Goal: Task Accomplishment & Management: Use online tool/utility

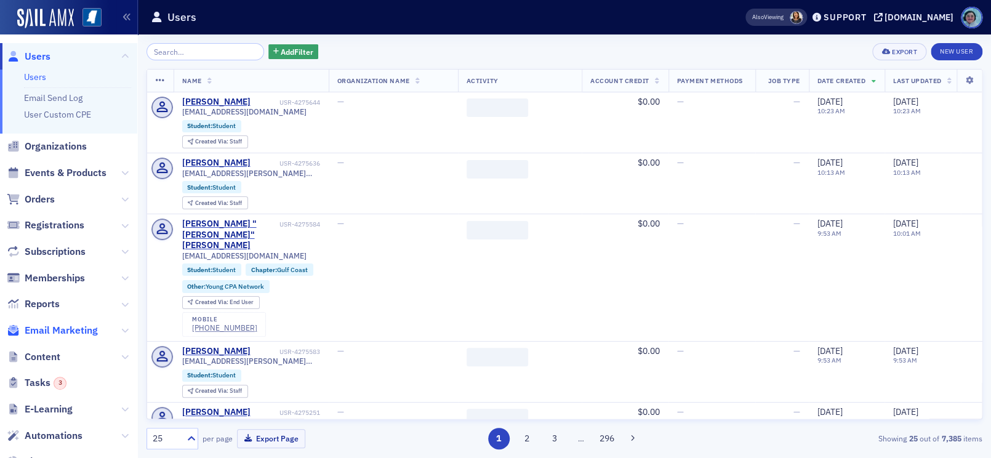
click at [95, 331] on span "Email Marketing" at bounding box center [61, 331] width 73 height 14
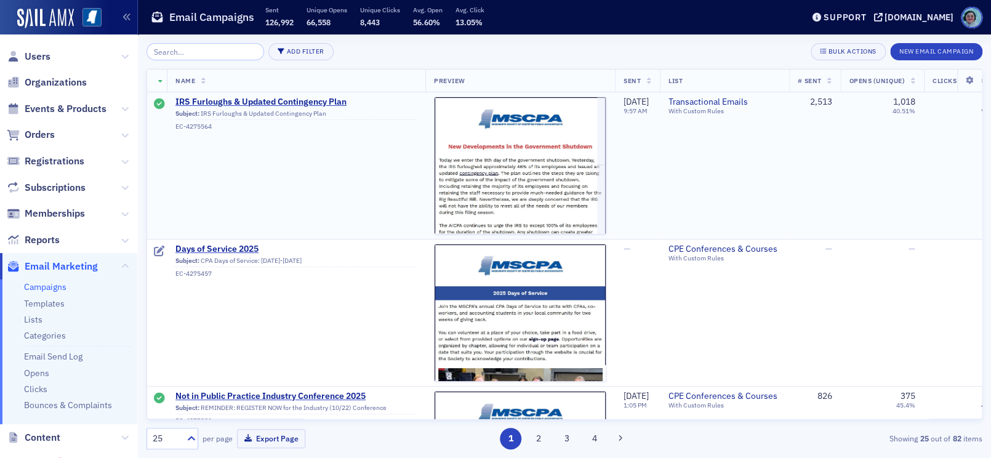
click at [290, 95] on td "IRS Furloughs & Updated Contingency Plan Subject: IRS Furloughs & Updated Conti…" at bounding box center [296, 165] width 259 height 147
click at [291, 100] on span "IRS Furloughs & Updated Contingency Plan" at bounding box center [295, 102] width 241 height 11
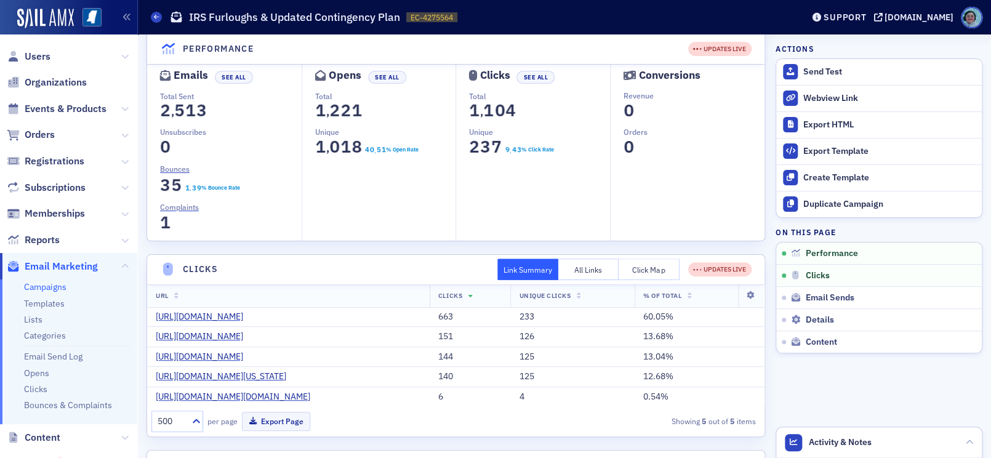
scroll to position [62, 0]
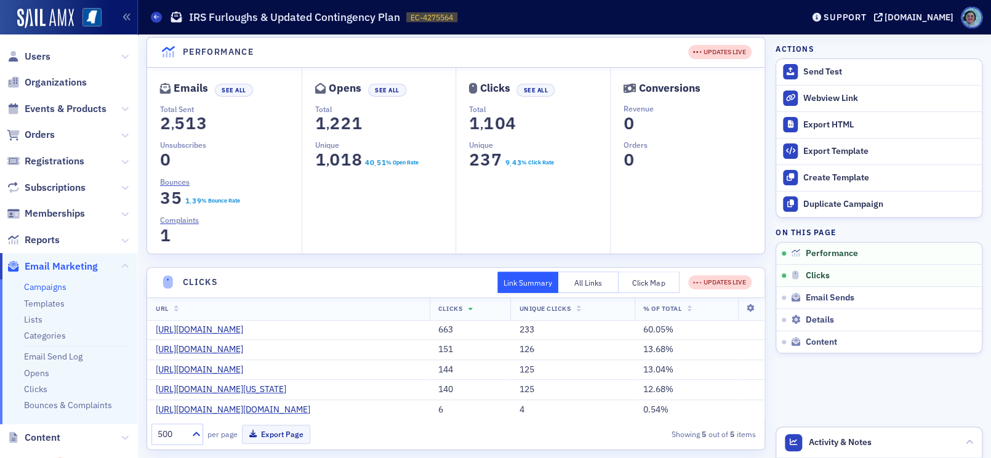
click at [632, 278] on button "Click Map" at bounding box center [649, 282] width 61 height 22
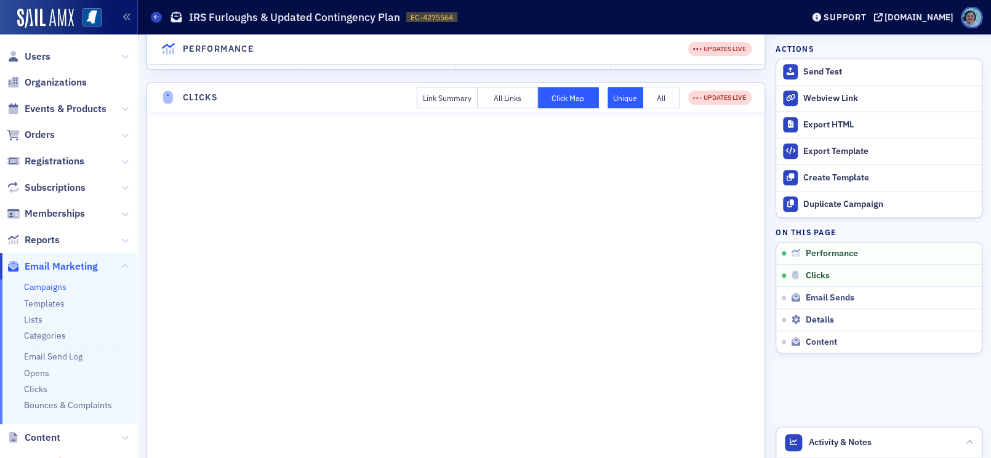
scroll to position [0, 0]
